Goal: Information Seeking & Learning: Check status

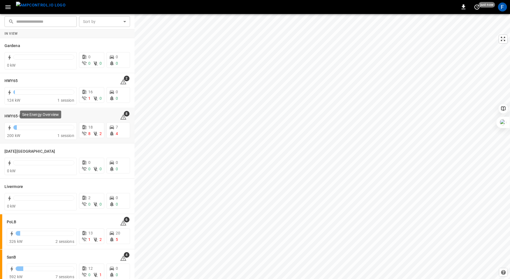
click at [31, 129] on div at bounding box center [43, 127] width 61 height 4
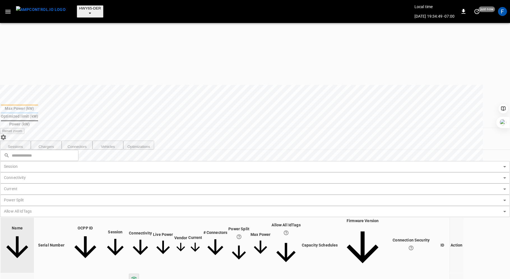
scroll to position [80, 0]
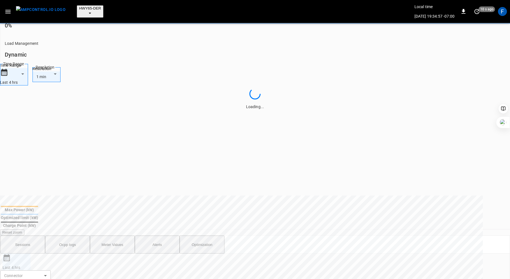
scroll to position [262, 0]
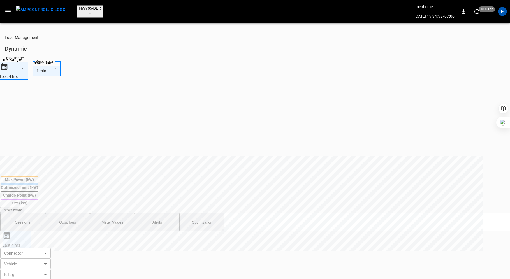
click at [161, 213] on button "Alerts" at bounding box center [157, 222] width 45 height 18
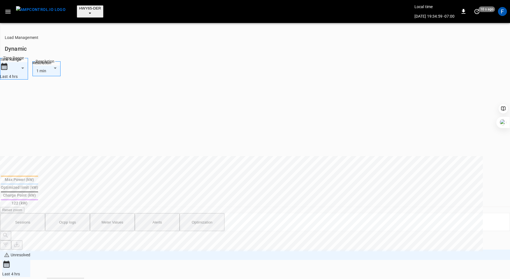
click at [450, 47] on body "**********" at bounding box center [255, 125] width 510 height 774
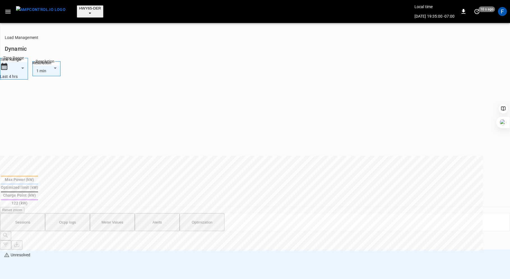
type input "**********"
click at [478, 45] on div at bounding box center [255, 139] width 510 height 279
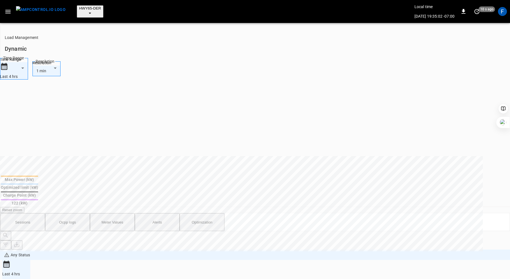
click at [478, 45] on body "**********" at bounding box center [255, 139] width 510 height 803
type input "**********"
click at [485, 49] on body "**********" at bounding box center [255, 139] width 510 height 803
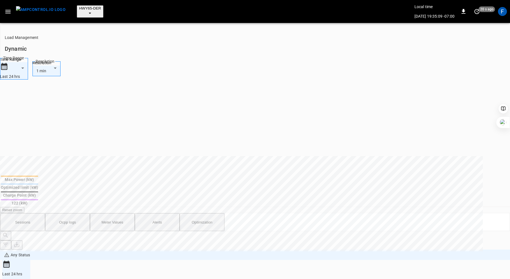
type input "**********"
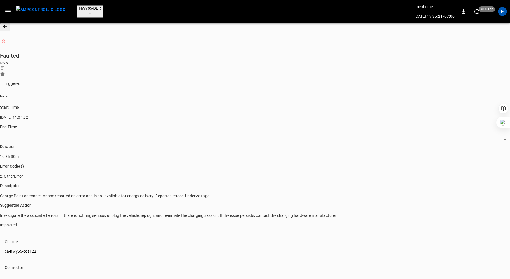
click at [495, 23] on body "HWY65-DER Local time [DATE] 19:35:21 -07:00 0 30 s ago F Faulted fc95 ... Copy …" at bounding box center [255, 265] width 510 height 531
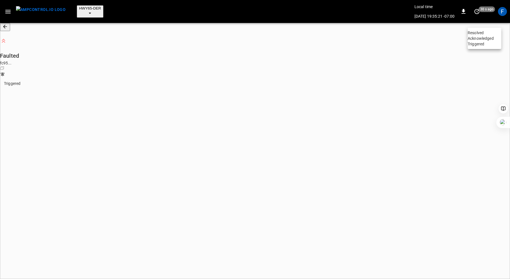
click at [486, 35] on li "Resolved" at bounding box center [485, 33] width 34 height 6
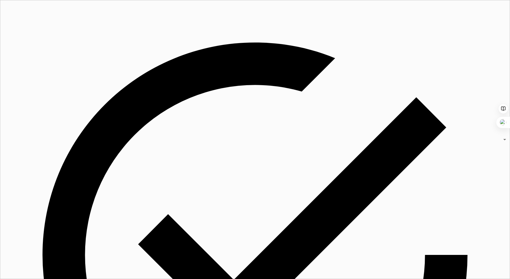
type input "********"
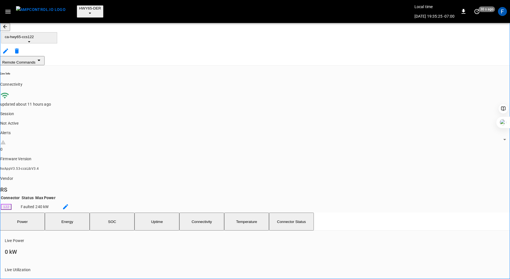
click at [45, 56] on button "Remote Commands" at bounding box center [22, 60] width 45 height 9
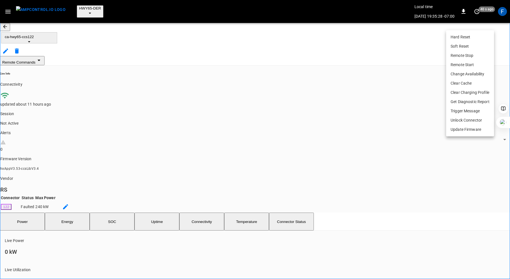
click at [295, 147] on div at bounding box center [255, 139] width 510 height 279
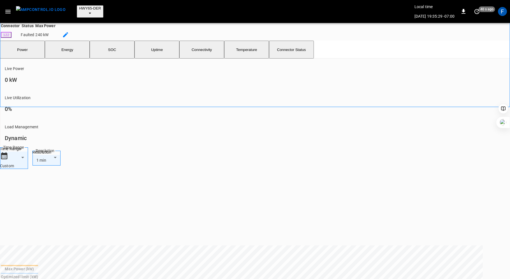
scroll to position [262, 0]
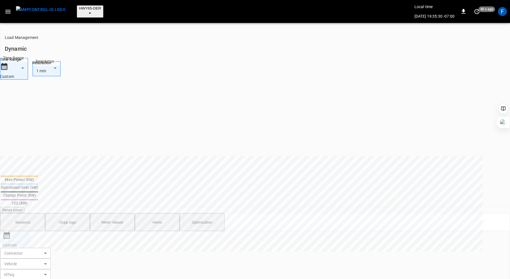
click at [71, 213] on button "Ocpp logs" at bounding box center [67, 222] width 45 height 18
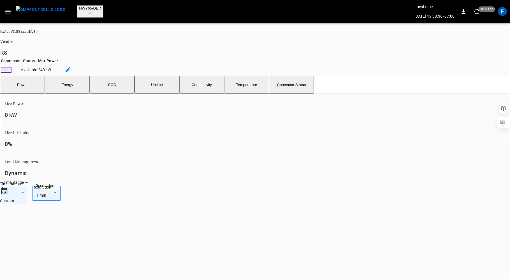
scroll to position [0, 0]
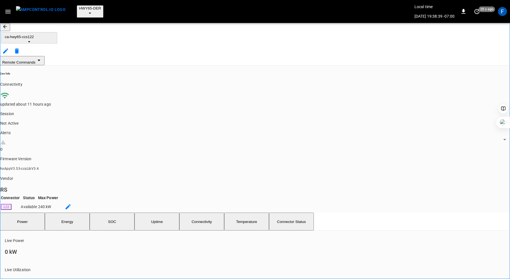
click at [8, 24] on button "button" at bounding box center [5, 27] width 10 height 8
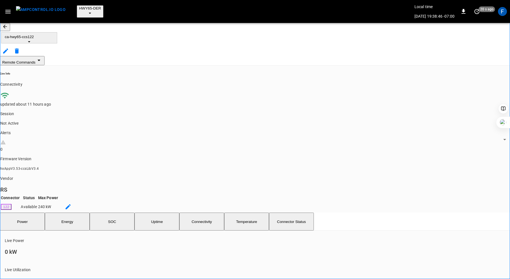
click at [8, 24] on icon "button" at bounding box center [5, 27] width 6 height 6
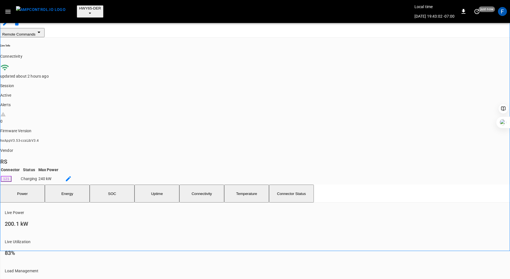
scroll to position [6, 0]
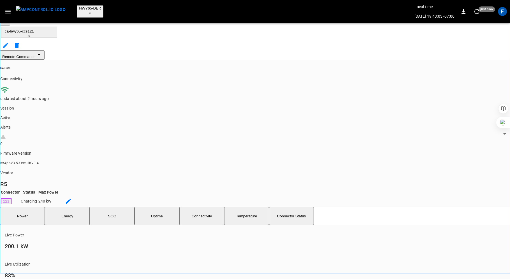
click at [123, 207] on button "SOC" at bounding box center [112, 216] width 45 height 18
click at [32, 207] on button "Power" at bounding box center [22, 216] width 45 height 18
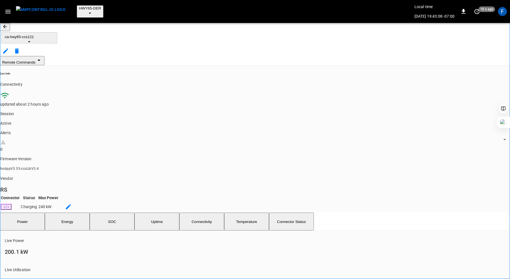
click at [8, 26] on icon "button" at bounding box center [5, 27] width 6 height 6
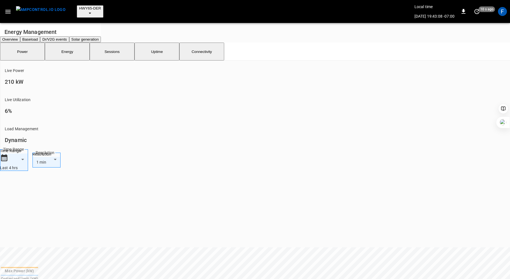
scroll to position [178, 0]
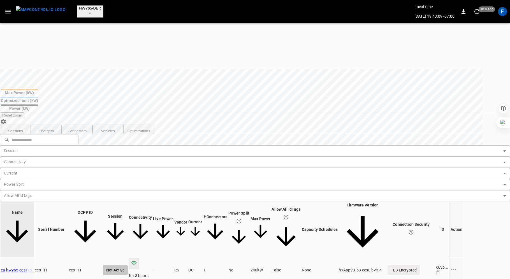
click at [9, 10] on icon "button" at bounding box center [7, 12] width 5 height 4
click at [150, 31] on div at bounding box center [255, 139] width 510 height 279
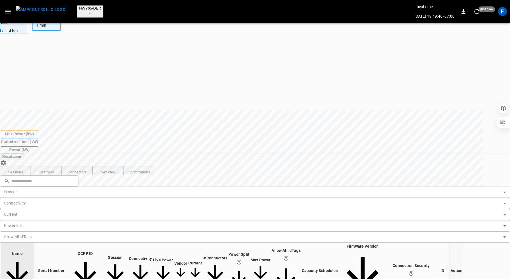
scroll to position [184, 0]
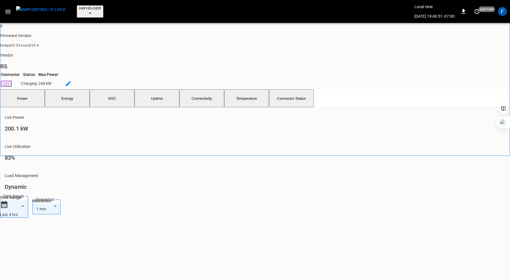
scroll to position [135, 0]
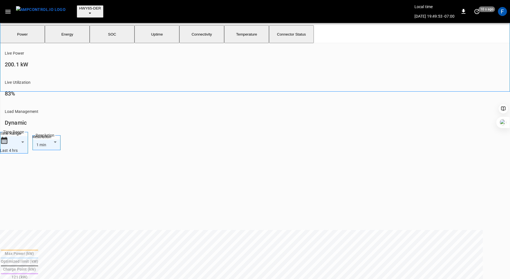
scroll to position [260, 0]
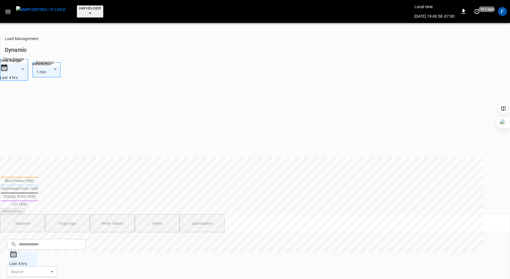
drag, startPoint x: 164, startPoint y: 137, endPoint x: 351, endPoint y: 138, distance: 187.0
drag, startPoint x: 356, startPoint y: 137, endPoint x: 146, endPoint y: 137, distance: 209.9
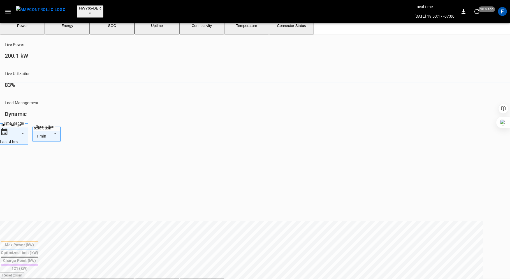
scroll to position [248, 0]
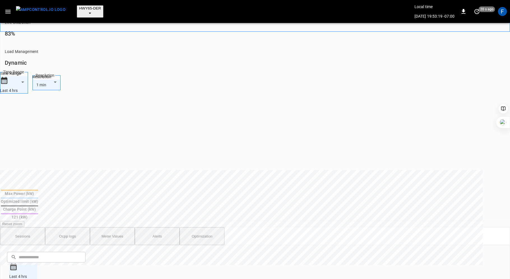
click at [64, 227] on button "Ocpp logs" at bounding box center [67, 236] width 45 height 18
click at [25, 227] on button "Sessions" at bounding box center [22, 236] width 45 height 18
click at [74, 227] on button "Ocpp logs" at bounding box center [67, 236] width 45 height 18
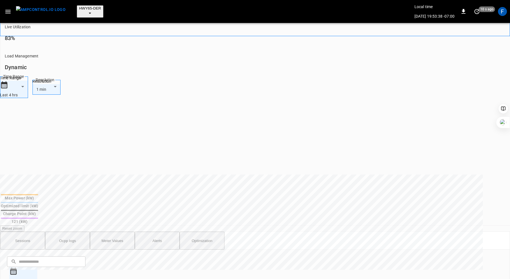
drag, startPoint x: 165, startPoint y: 153, endPoint x: 174, endPoint y: 153, distance: 9.2
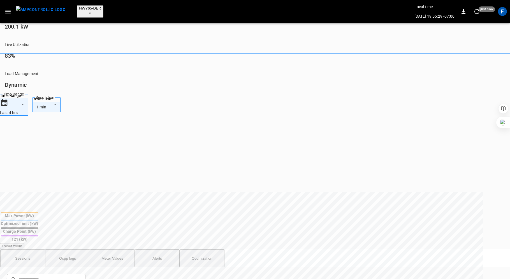
scroll to position [223, 0]
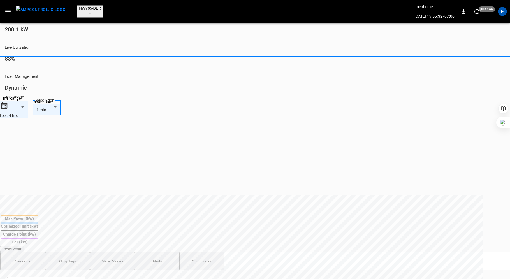
click at [28, 252] on button "Sessions" at bounding box center [22, 261] width 45 height 18
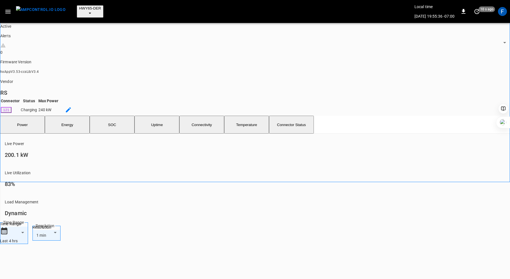
scroll to position [0, 0]
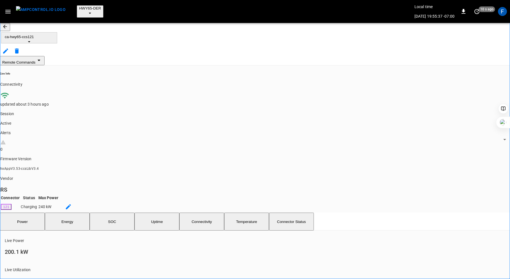
click at [117, 213] on button "SOC" at bounding box center [112, 222] width 45 height 18
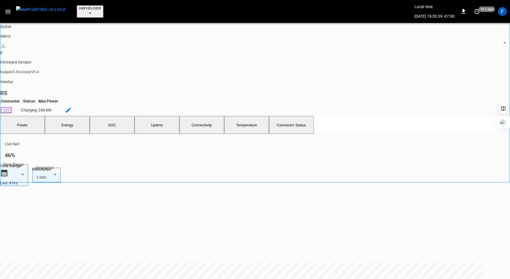
scroll to position [181, 0]
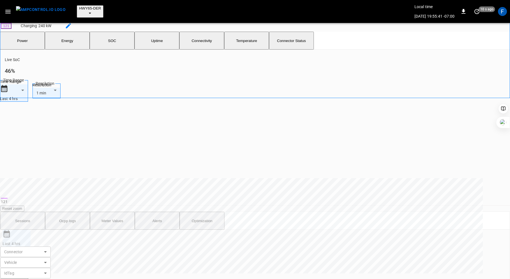
click at [76, 212] on button "Ocpp logs" at bounding box center [67, 221] width 45 height 18
drag, startPoint x: 146, startPoint y: 225, endPoint x: 323, endPoint y: 226, distance: 177.2
drag, startPoint x: 163, startPoint y: 217, endPoint x: 186, endPoint y: 217, distance: 23.3
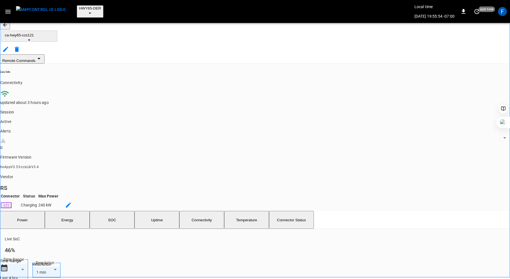
scroll to position [0, 0]
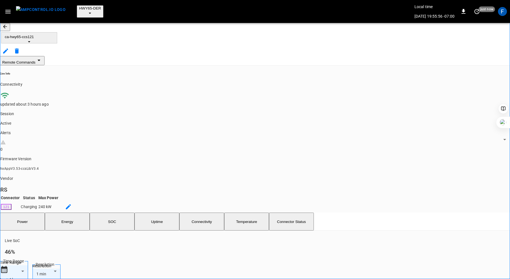
click at [31, 213] on button "Power" at bounding box center [22, 222] width 45 height 18
click at [119, 213] on button "SOC" at bounding box center [112, 222] width 45 height 18
click at [32, 213] on button "Power" at bounding box center [22, 222] width 45 height 18
click at [8, 24] on icon "button" at bounding box center [5, 27] width 6 height 6
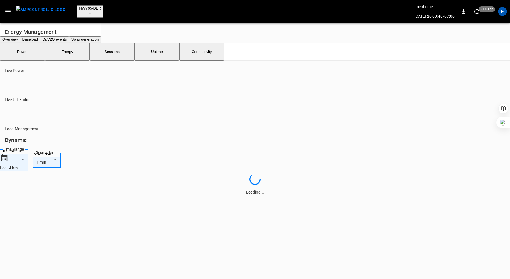
scroll to position [184, 0]
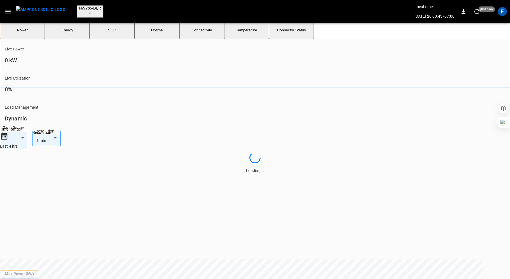
scroll to position [193, 0]
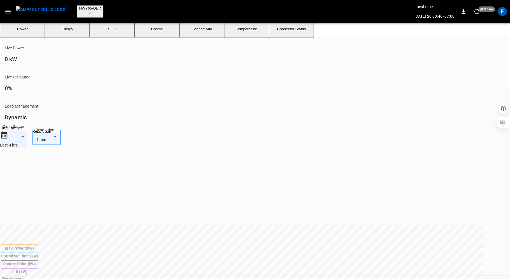
click at [482, 117] on body "**********" at bounding box center [255, 194] width 510 height 774
type input "**********"
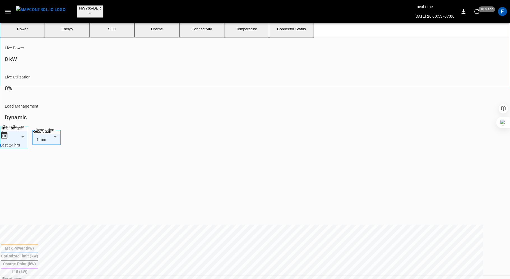
click at [480, 119] on body "**********" at bounding box center [255, 208] width 510 height 803
type input "**********"
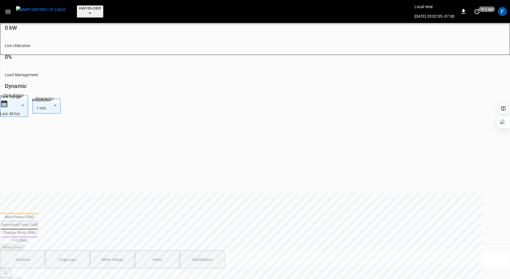
scroll to position [224, 0]
click at [489, 80] on body "**********" at bounding box center [255, 177] width 510 height 803
type input "**********"
type input "***"
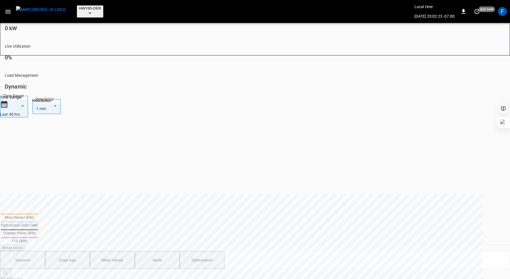
type input "**********"
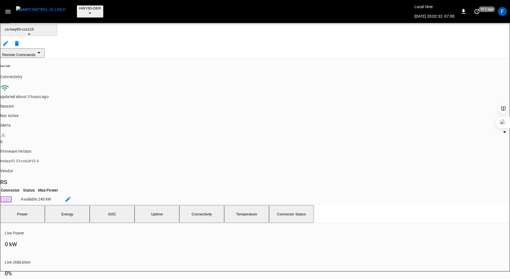
scroll to position [0, 0]
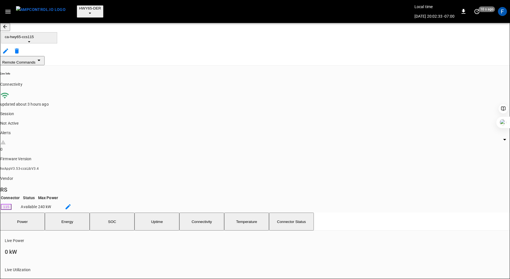
click at [8, 25] on icon "button" at bounding box center [5, 27] width 6 height 6
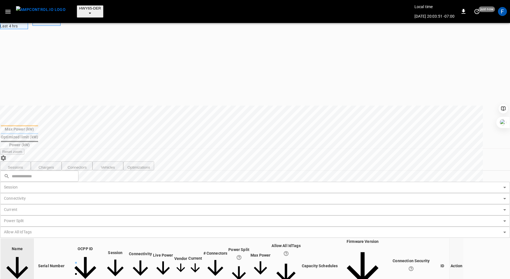
scroll to position [180, 0]
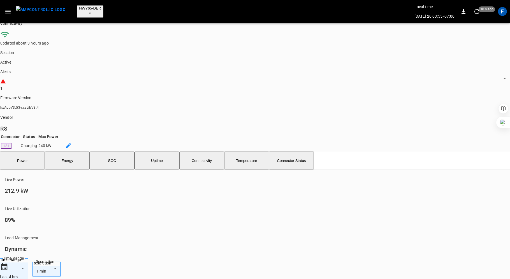
scroll to position [68, 0]
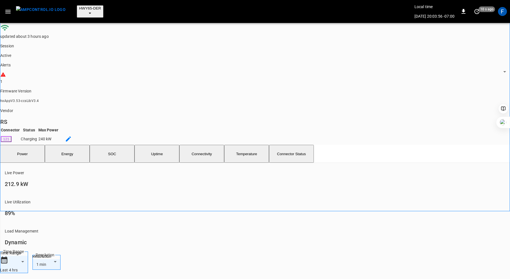
click at [120, 145] on button "SOC" at bounding box center [112, 154] width 45 height 18
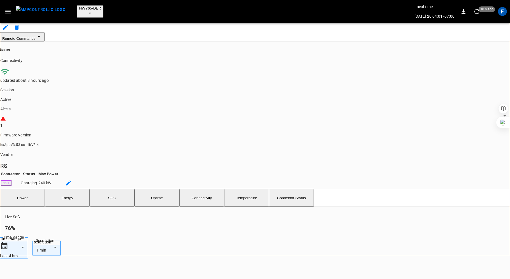
scroll to position [0, 0]
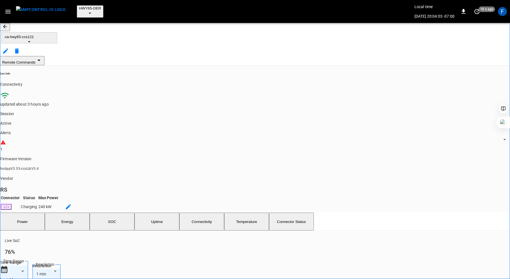
click at [8, 24] on icon "button" at bounding box center [5, 27] width 6 height 6
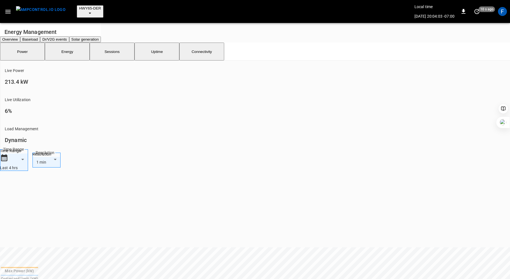
scroll to position [178, 0]
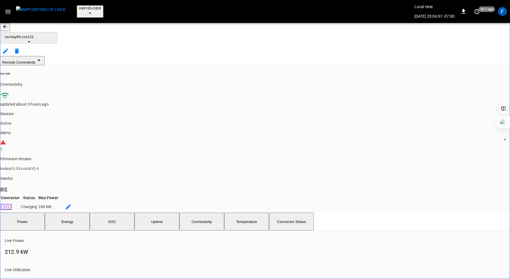
scroll to position [248, 0]
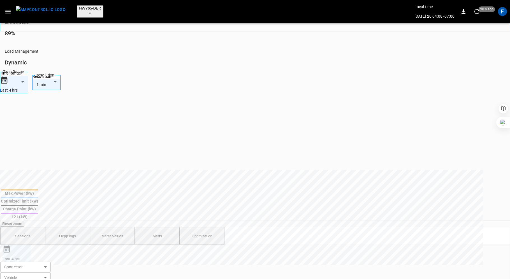
click at [68, 227] on button "Ocpp logs" at bounding box center [67, 236] width 45 height 18
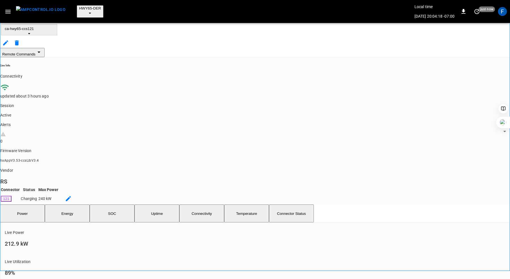
scroll to position [0, 0]
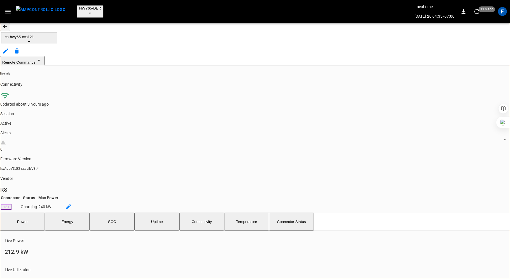
click at [8, 24] on icon "button" at bounding box center [5, 27] width 6 height 6
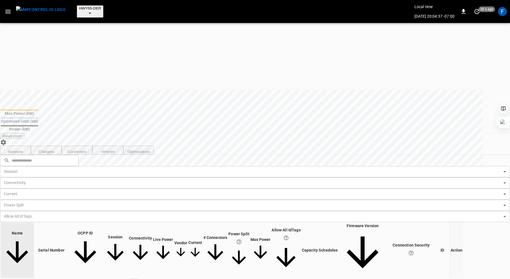
scroll to position [149, 0]
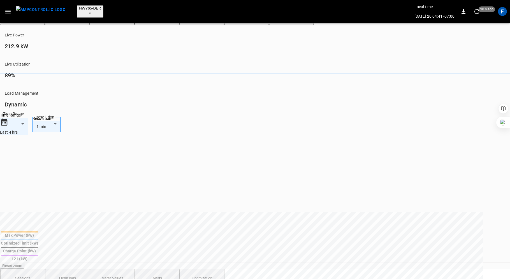
scroll to position [231, 0]
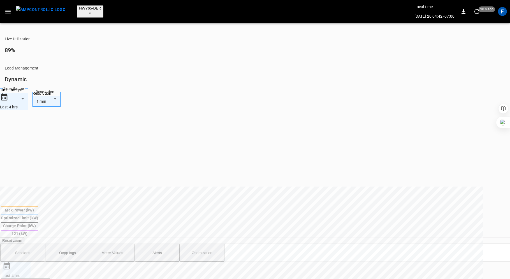
click at [73, 244] on button "Ocpp logs" at bounding box center [67, 253] width 45 height 18
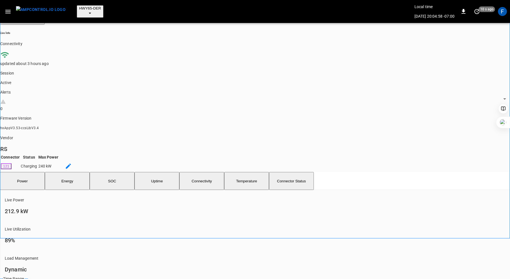
scroll to position [0, 0]
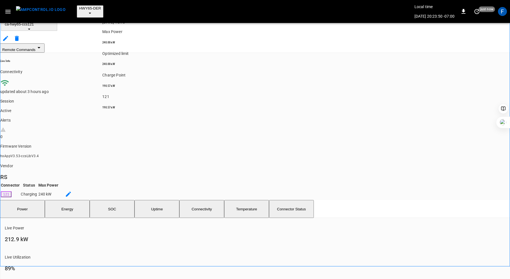
scroll to position [151, 0]
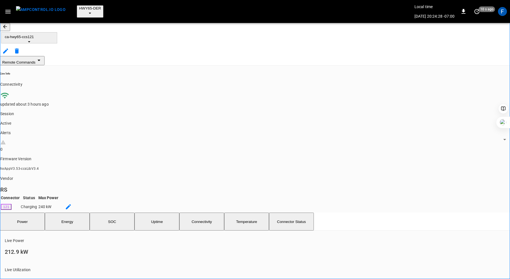
click at [115, 213] on button "SOC" at bounding box center [112, 222] width 45 height 18
click at [38, 213] on button "Power" at bounding box center [22, 222] width 45 height 18
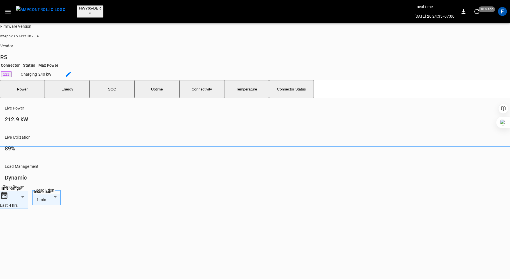
scroll to position [198, 0]
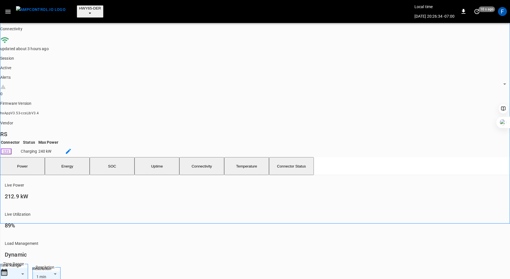
scroll to position [52, 0]
